Goal: Task Accomplishment & Management: Use online tool/utility

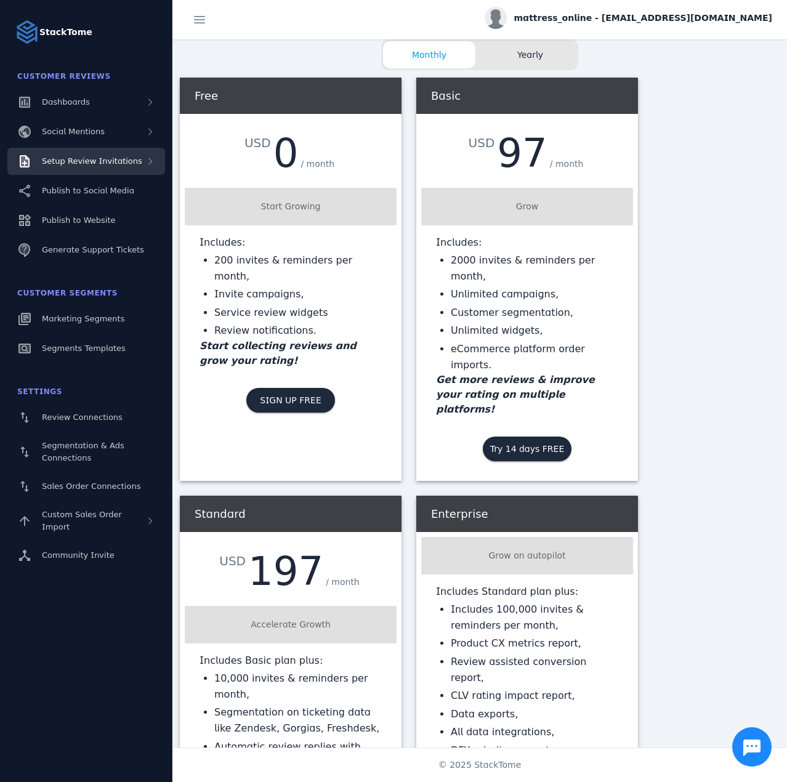
click at [111, 159] on span "Setup Review Invitations" at bounding box center [92, 160] width 100 height 9
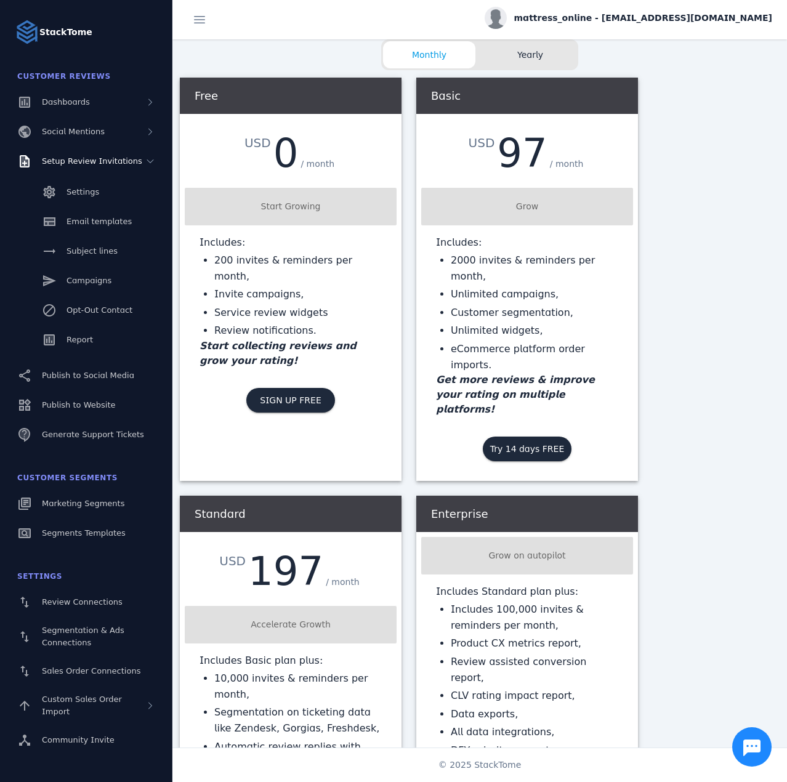
click at [67, 325] on div "Settings Email templates Subject lines Campaigns Opt-Out Contact Report" at bounding box center [86, 267] width 172 height 185
click at [67, 334] on div "Report" at bounding box center [80, 340] width 26 height 12
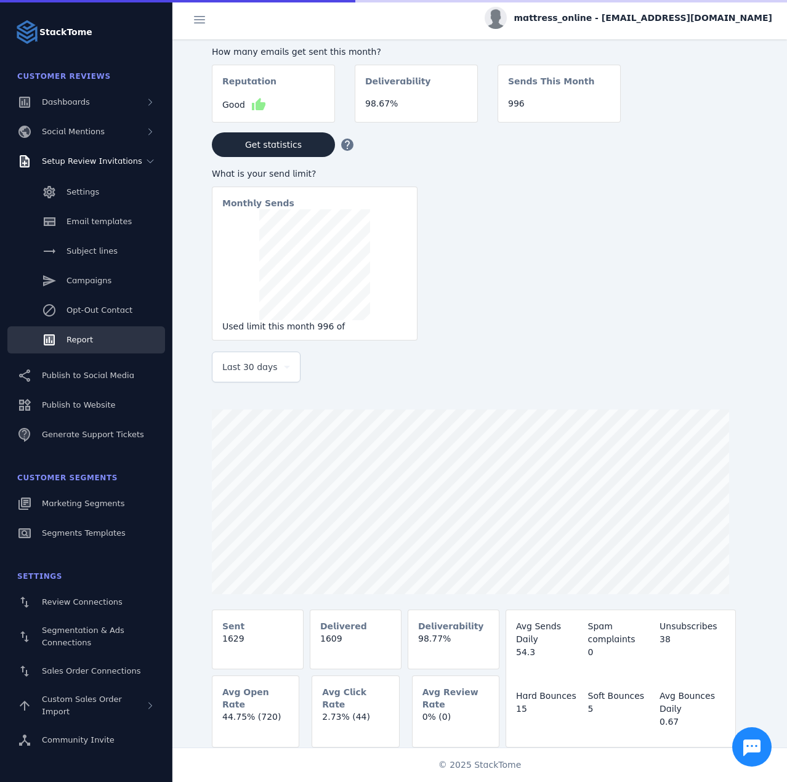
click at [268, 368] on span "Last 30 days" at bounding box center [249, 367] width 55 height 15
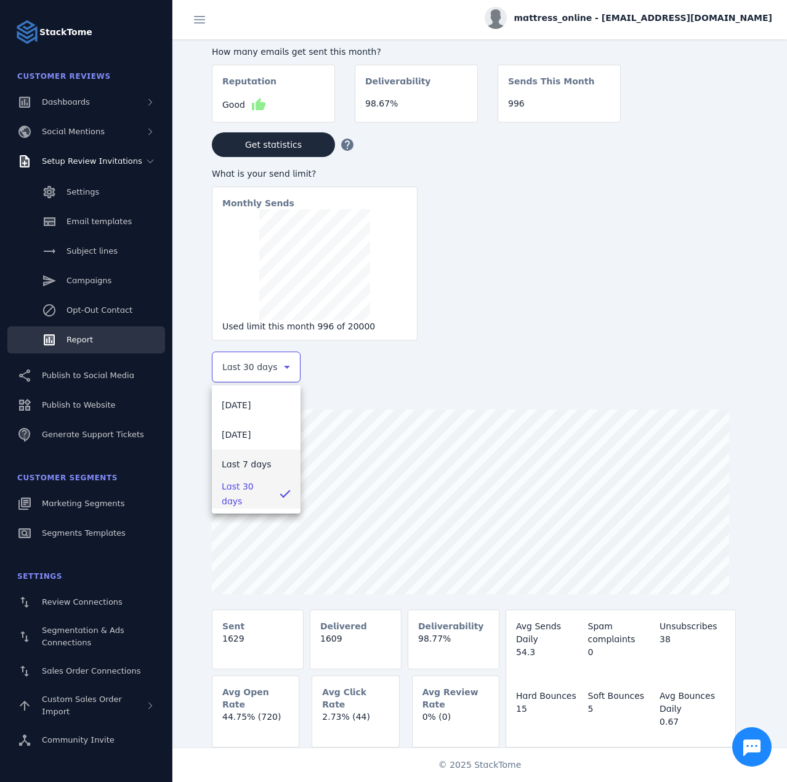
click at [249, 466] on span "Last 7 days" at bounding box center [247, 464] width 50 height 15
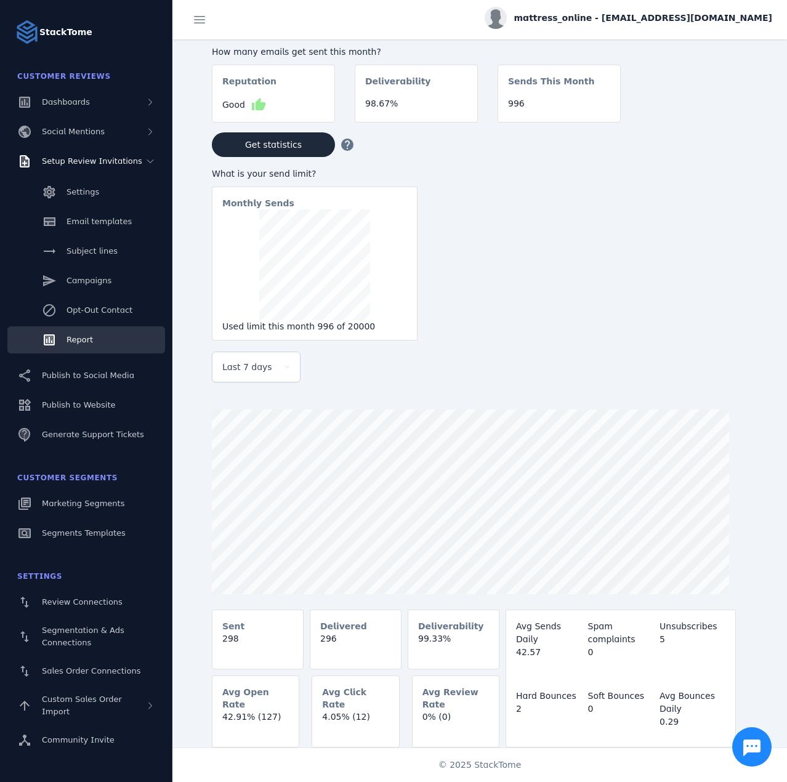
click at [617, 14] on span "mattress_online - cs_mattress@stacktome.com" at bounding box center [643, 18] width 258 height 13
click at [717, 111] on button "Sign out" at bounding box center [728, 119] width 89 height 30
